Goal: Transaction & Acquisition: Purchase product/service

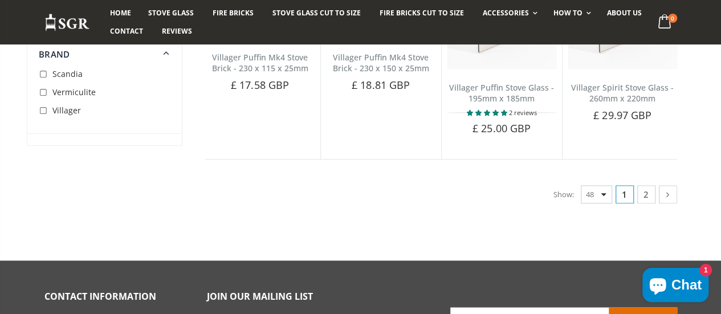
scroll to position [2792, 0]
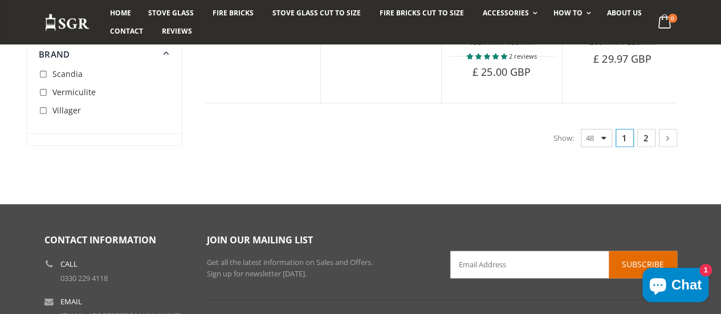
click at [655, 147] on link "2" at bounding box center [646, 138] width 18 height 18
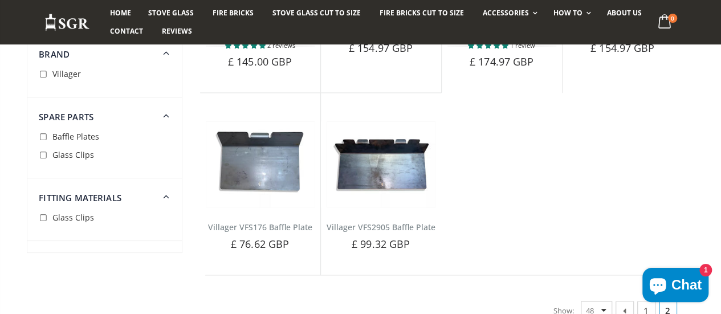
scroll to position [759, 0]
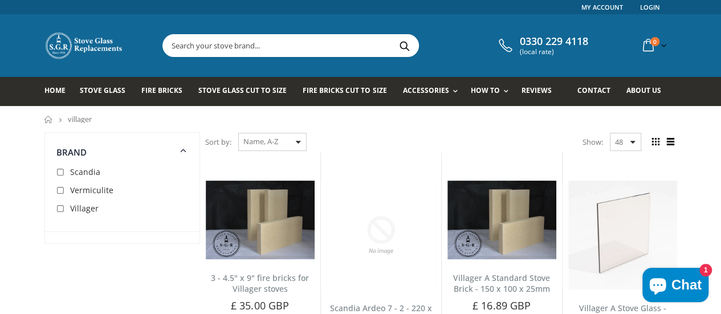
click at [268, 45] on input "text" at bounding box center [354, 46] width 383 height 22
paste input "Villager Bayswater Multi-fuel / Wood-burning Stove"
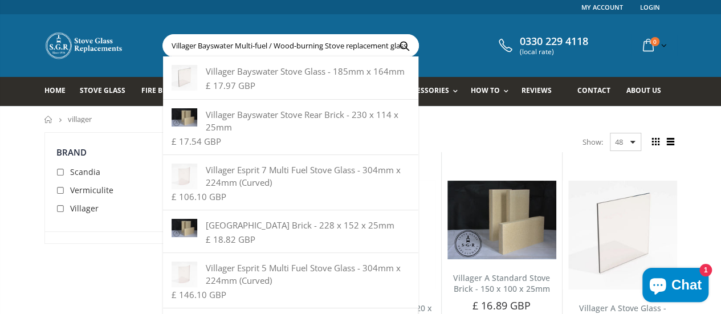
type input "Villager Bayswater Multi-fuel / Wood-burning Stove replacement glass"
click at [391, 35] on button "Search" at bounding box center [404, 46] width 26 height 22
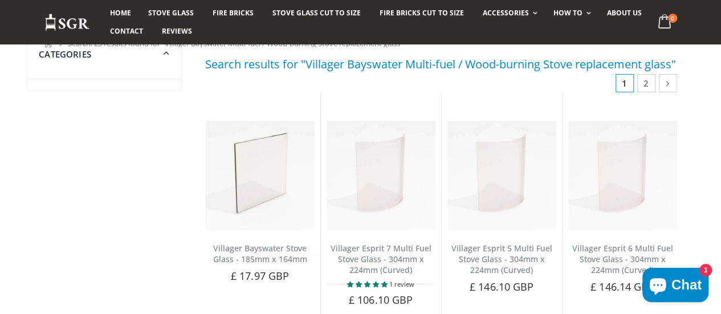
scroll to position [114, 0]
